Goal: Check status: Check status

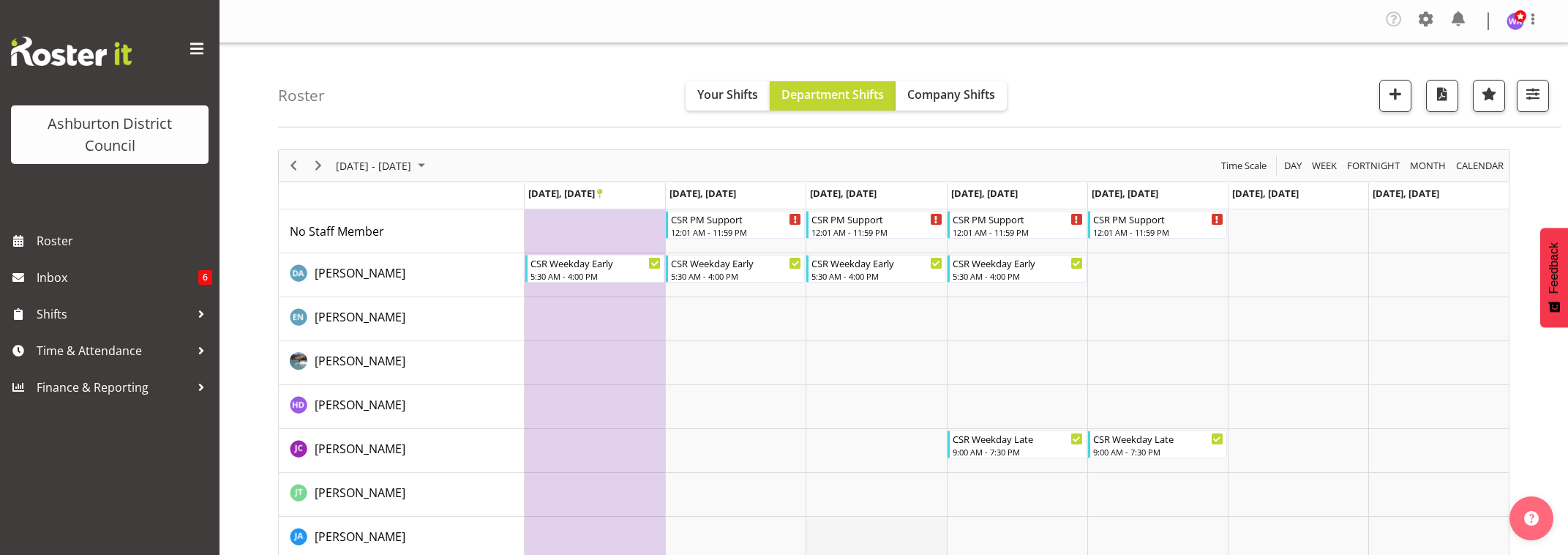
scroll to position [183, 0]
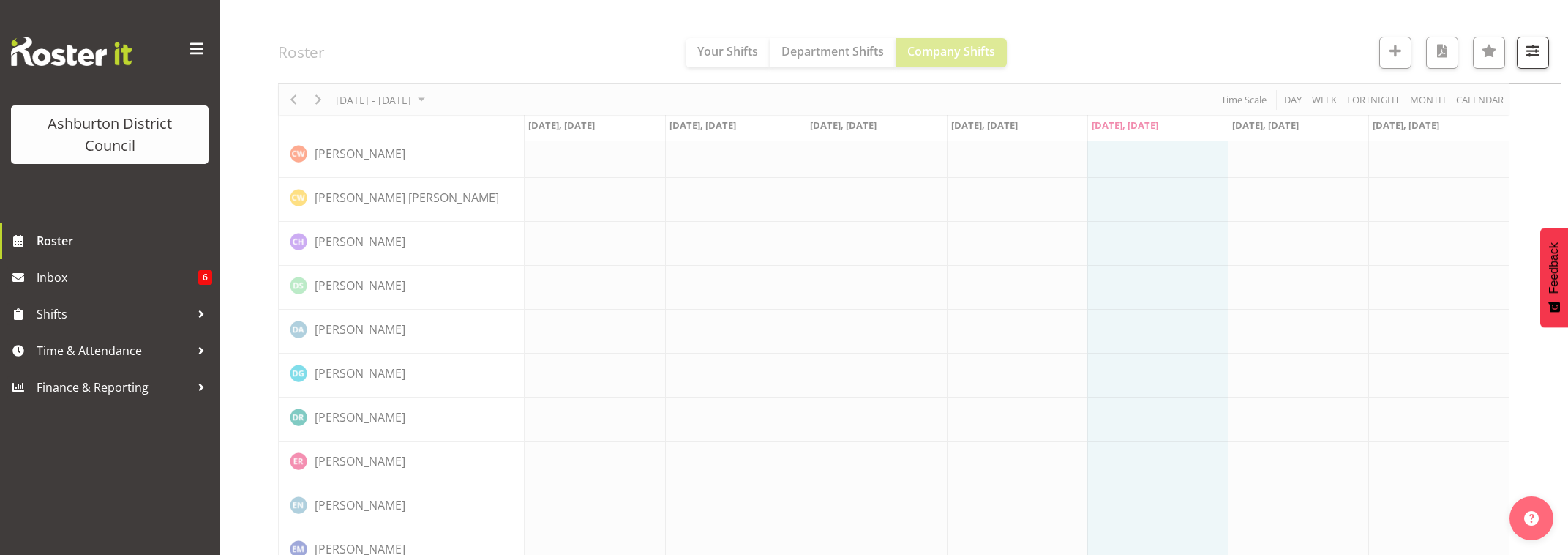
scroll to position [543, 0]
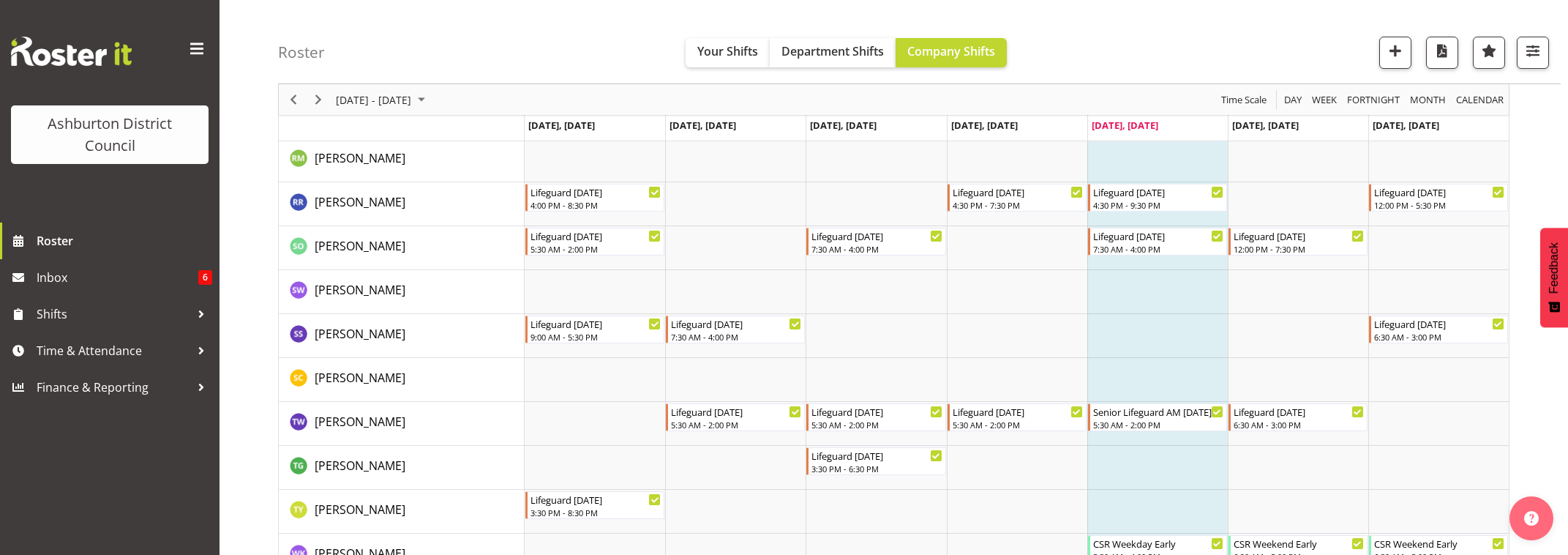
scroll to position [2885, 0]
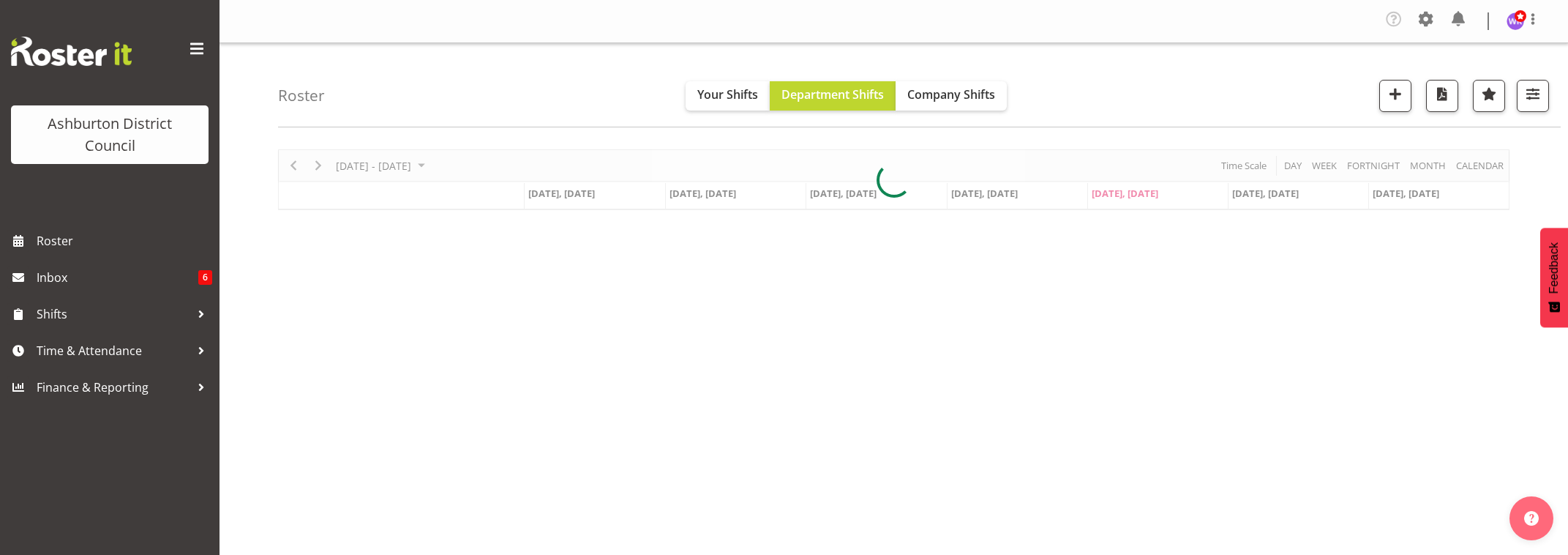
click at [404, 166] on div at bounding box center [893, 180] width 1231 height 61
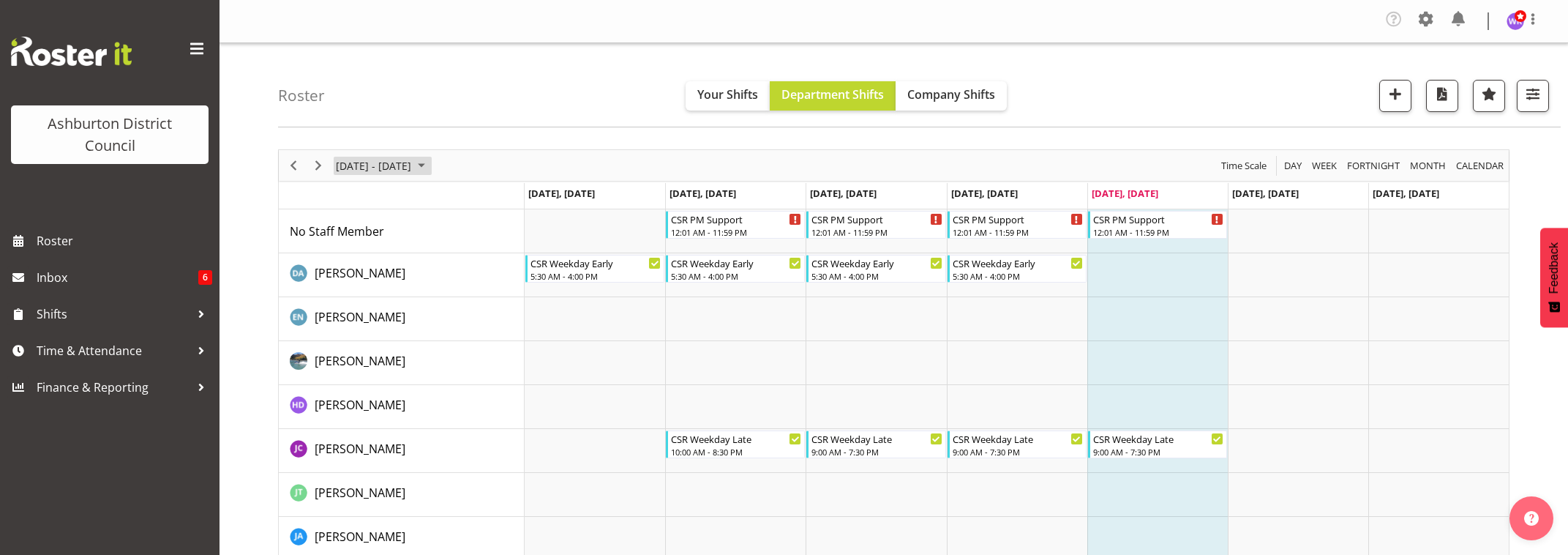
click at [413, 170] on span "September 01 - 07, 2025" at bounding box center [373, 165] width 79 height 19
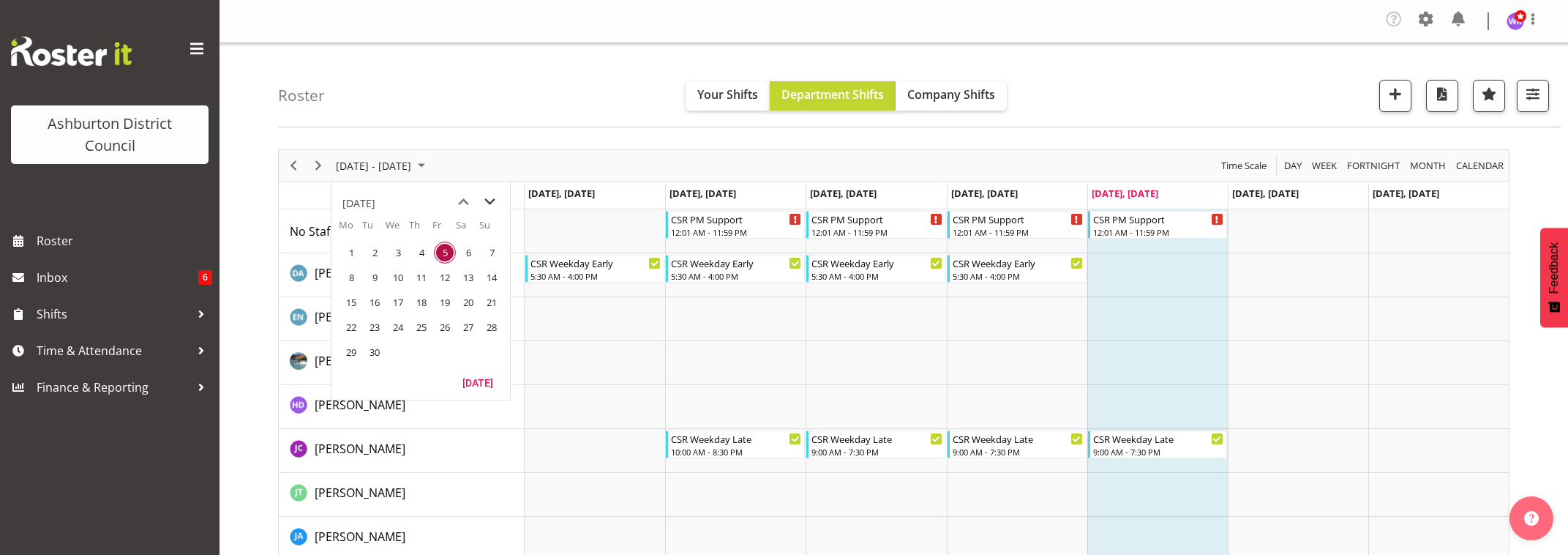
click at [490, 202] on span "next month" at bounding box center [490, 202] width 26 height 27
click at [425, 278] on span "6" at bounding box center [421, 278] width 22 height 22
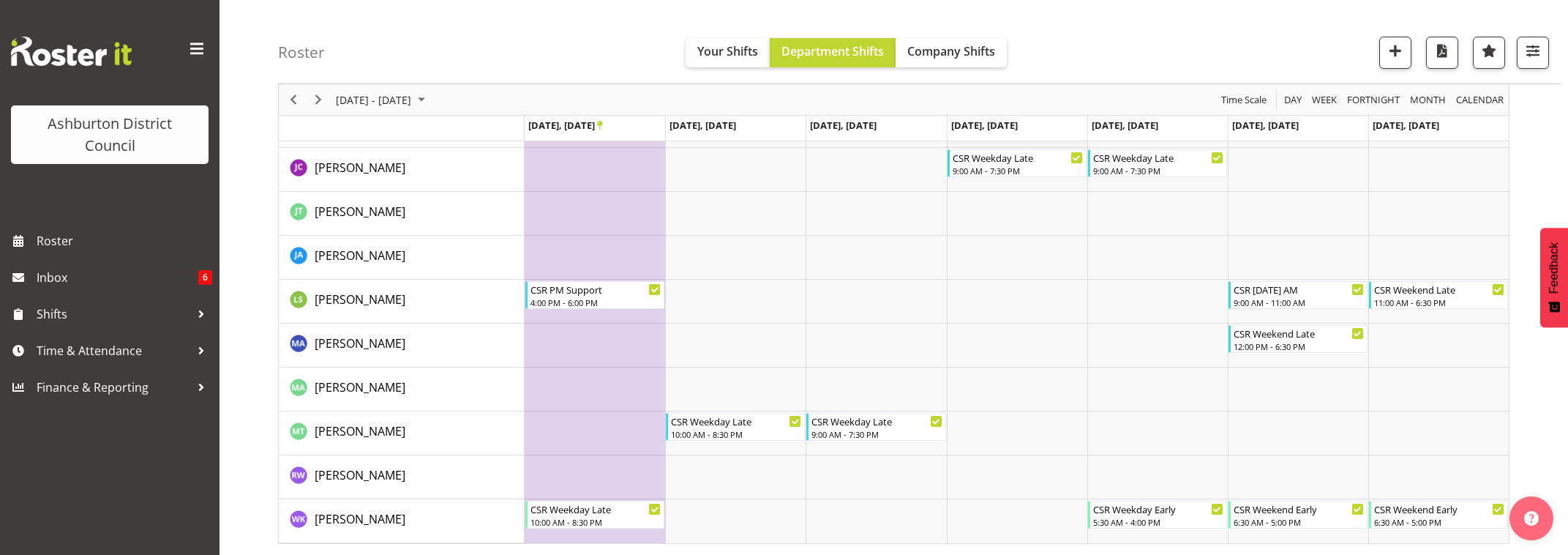
scroll to position [37, 0]
